Goal: Information Seeking & Learning: Learn about a topic

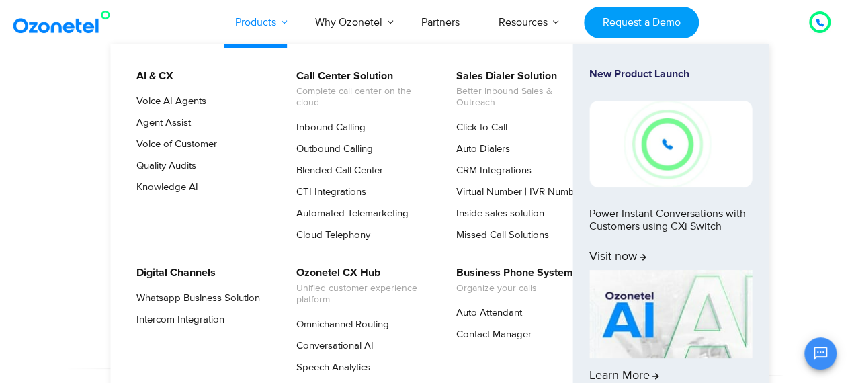
click at [273, 28] on link "Products" at bounding box center [256, 22] width 80 height 44
click at [160, 124] on link "Agent Assist" at bounding box center [160, 123] width 65 height 16
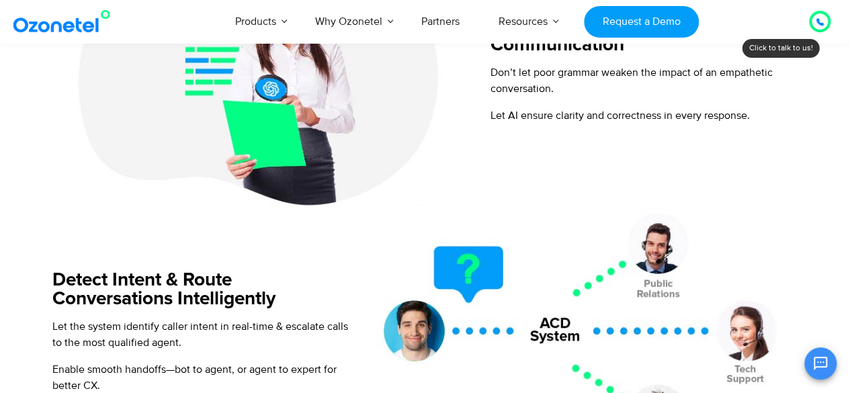
scroll to position [1338, 0]
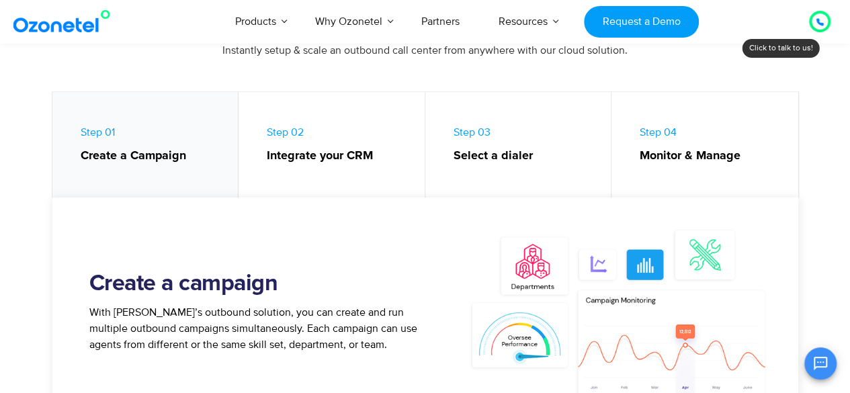
scroll to position [614, 0]
click at [354, 133] on link "Step 02 Integrate your CRM" at bounding box center [331, 149] width 187 height 112
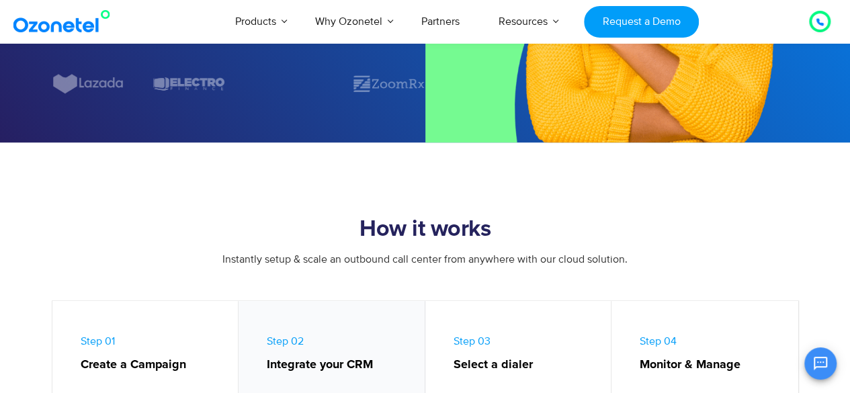
scroll to position [535, 0]
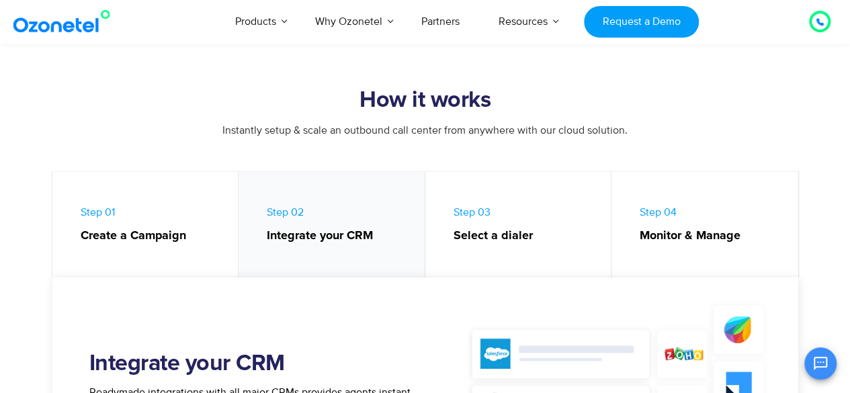
click at [486, 240] on strong "Select a dialer" at bounding box center [525, 236] width 144 height 18
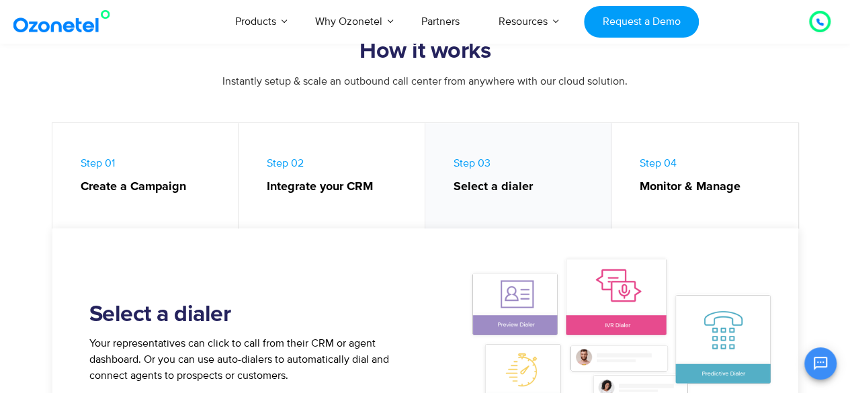
scroll to position [560, 0]
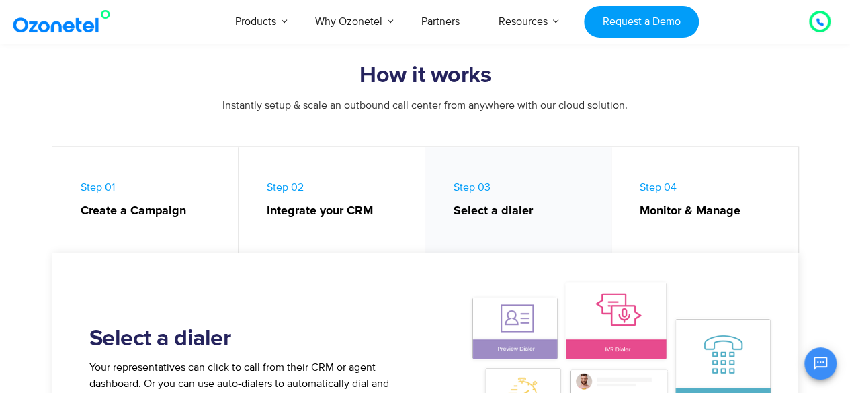
click at [668, 221] on link "Step 04 Monitor & Manage" at bounding box center [704, 203] width 187 height 112
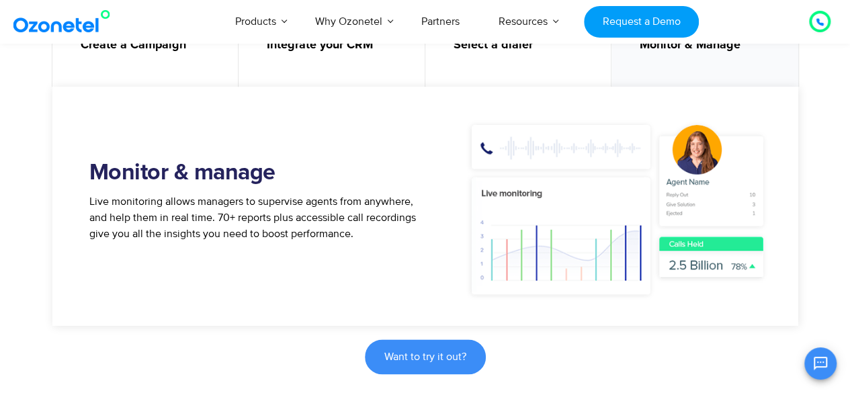
scroll to position [732, 0]
